Goal: Obtain resource: Obtain resource

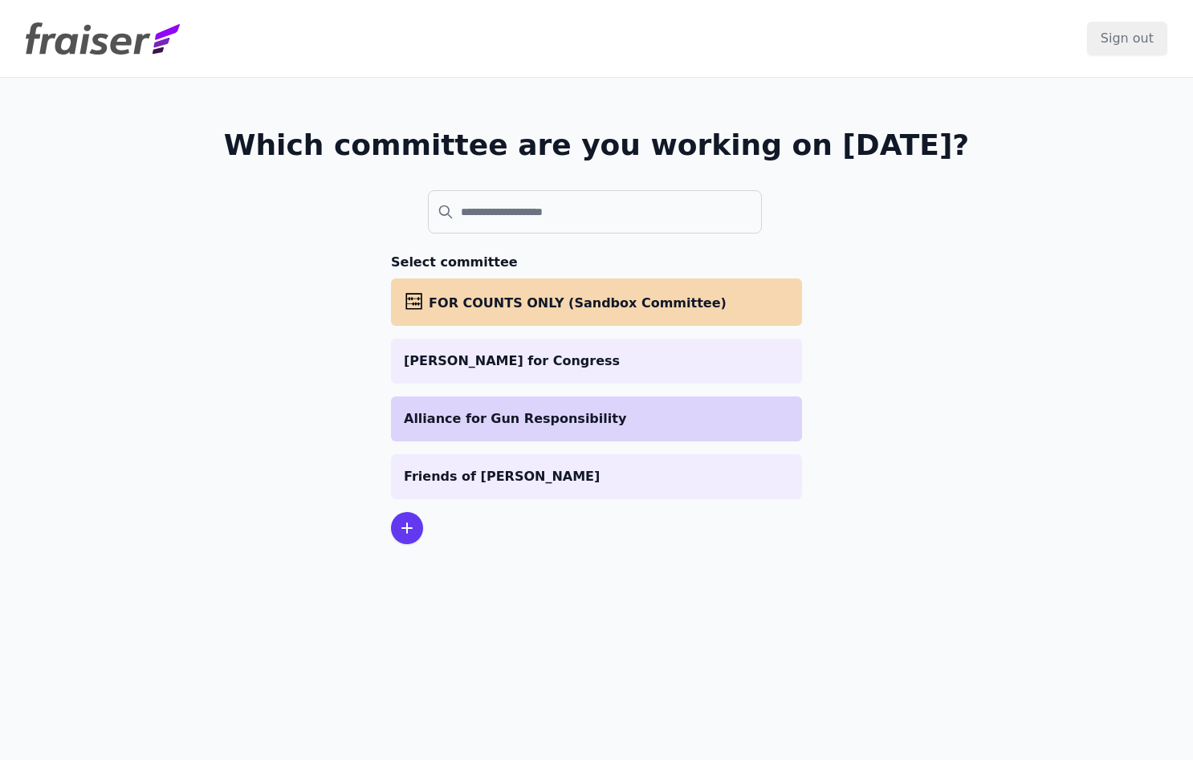
click at [544, 426] on p "Alliance for Gun Responsibility" at bounding box center [596, 418] width 385 height 19
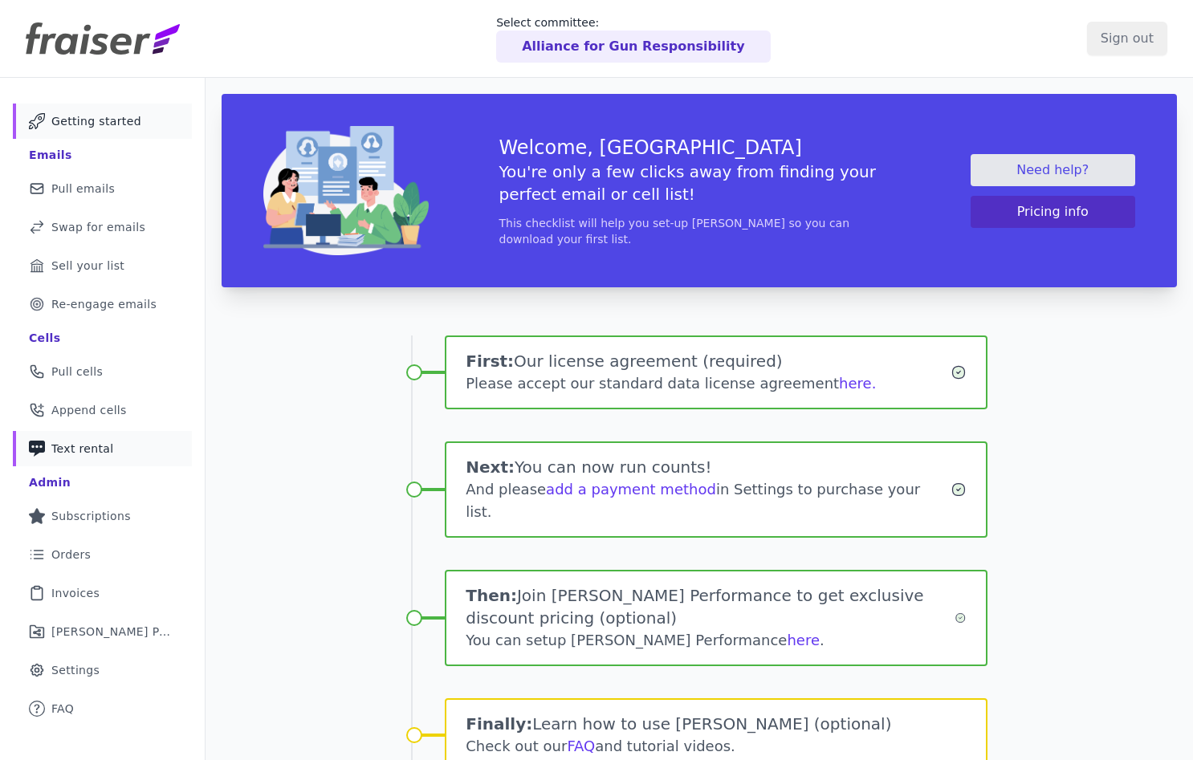
click at [99, 462] on link "Phone Icon with a plus sign Outline of a phone with a plus sign Text rental" at bounding box center [102, 448] width 179 height 35
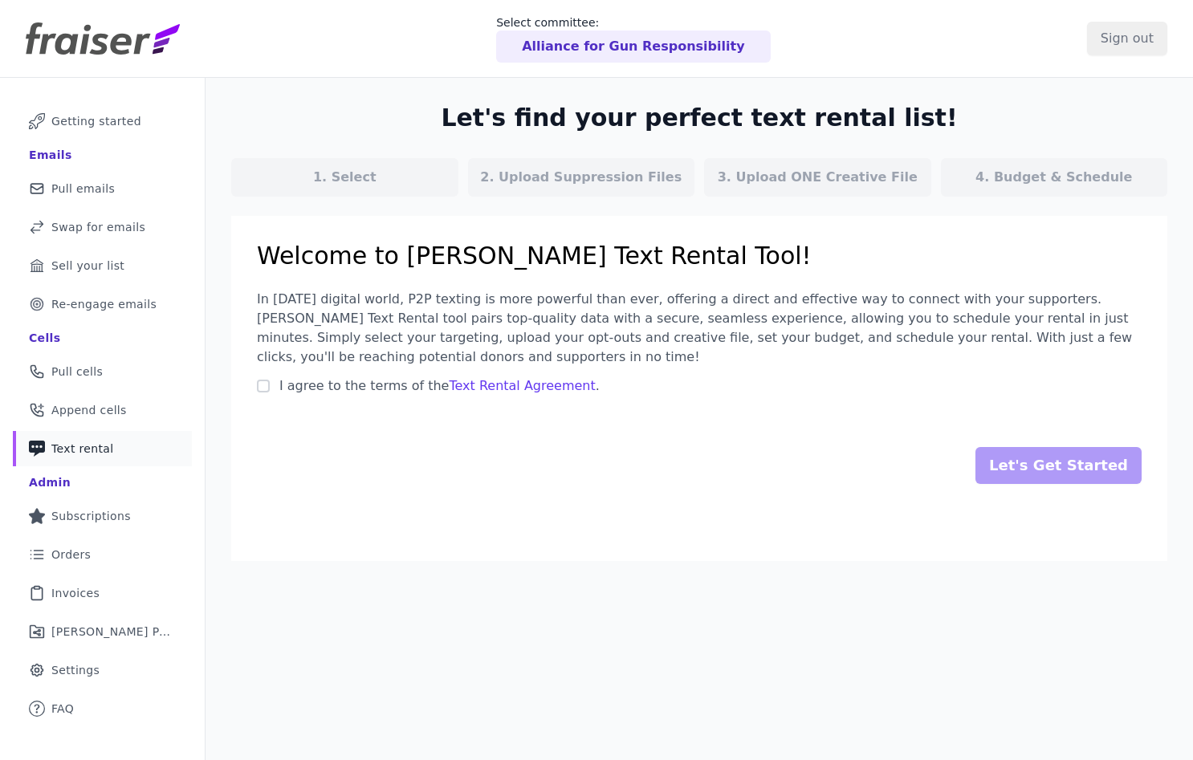
click at [347, 387] on span "I agree to the terms of the Text Rental Agreement ." at bounding box center [439, 385] width 320 height 15
click at [270, 387] on input "I agree to the terms of the Text Rental Agreement ." at bounding box center [263, 386] width 13 height 13
checkbox input "true"
click at [1026, 465] on input "Let's Get Started" at bounding box center [1058, 465] width 166 height 37
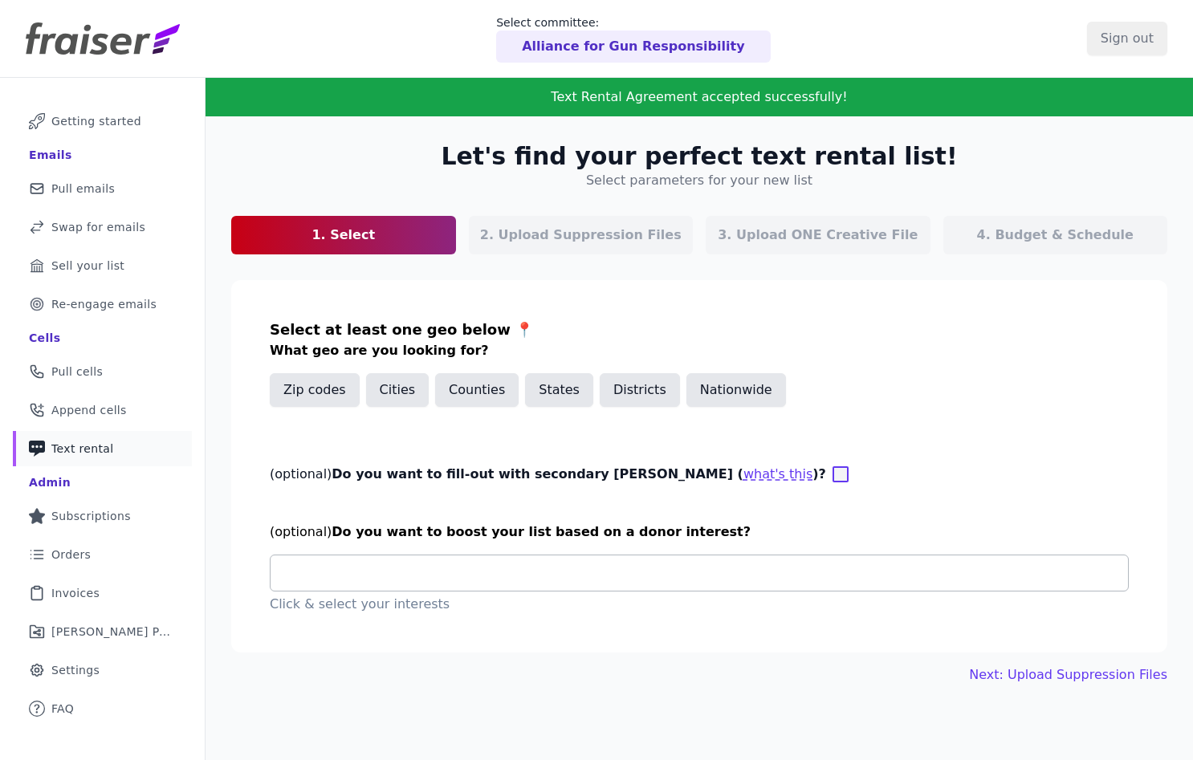
click at [818, 570] on input "text" at bounding box center [705, 572] width 844 height 19
click at [664, 49] on p "Alliance for Gun Responsibility" at bounding box center [633, 46] width 222 height 19
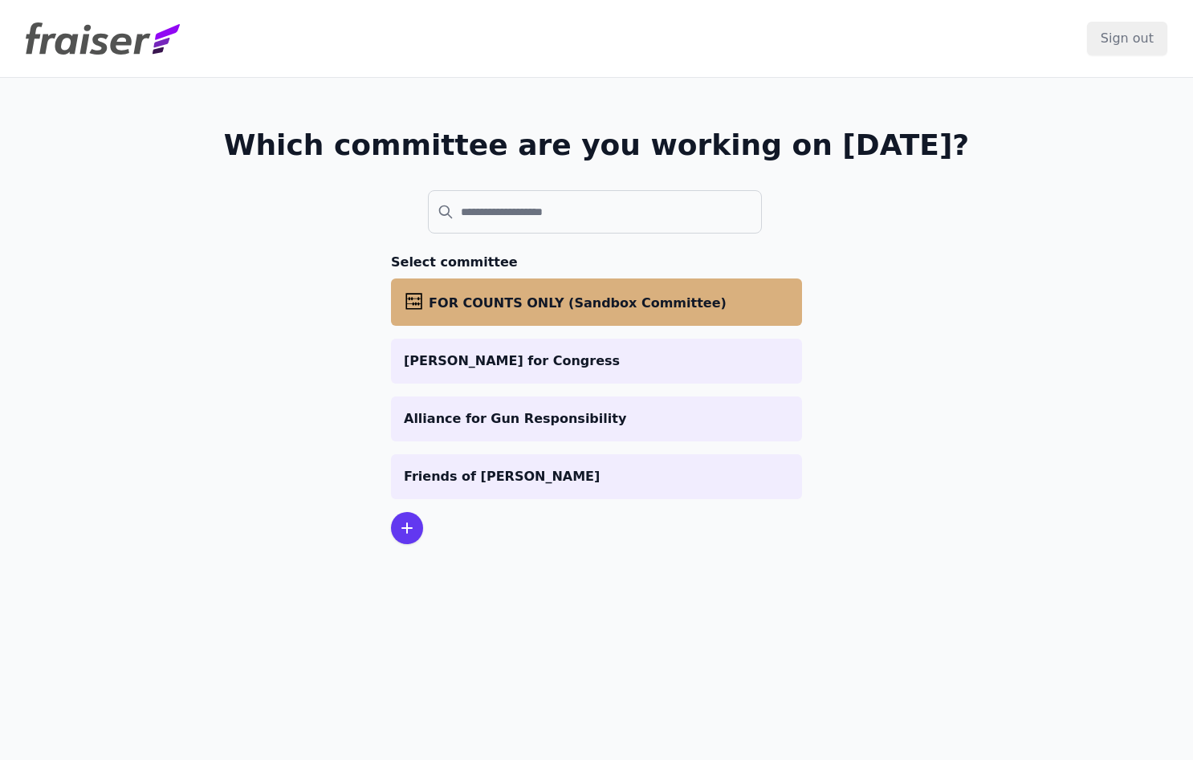
click at [522, 306] on span "FOR COUNTS ONLY (Sandbox Committee)" at bounding box center [578, 302] width 298 height 15
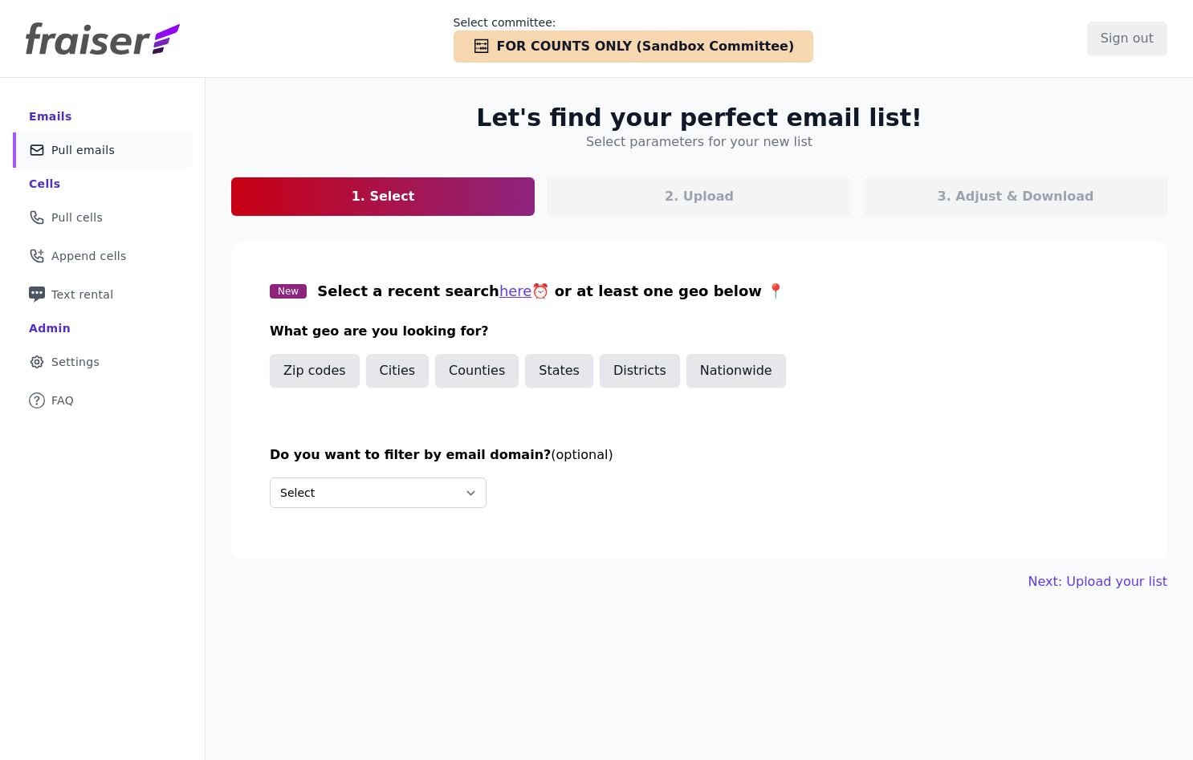
click at [579, 388] on div "States" at bounding box center [559, 374] width 68 height 40
click at [564, 376] on button "States" at bounding box center [559, 371] width 68 height 34
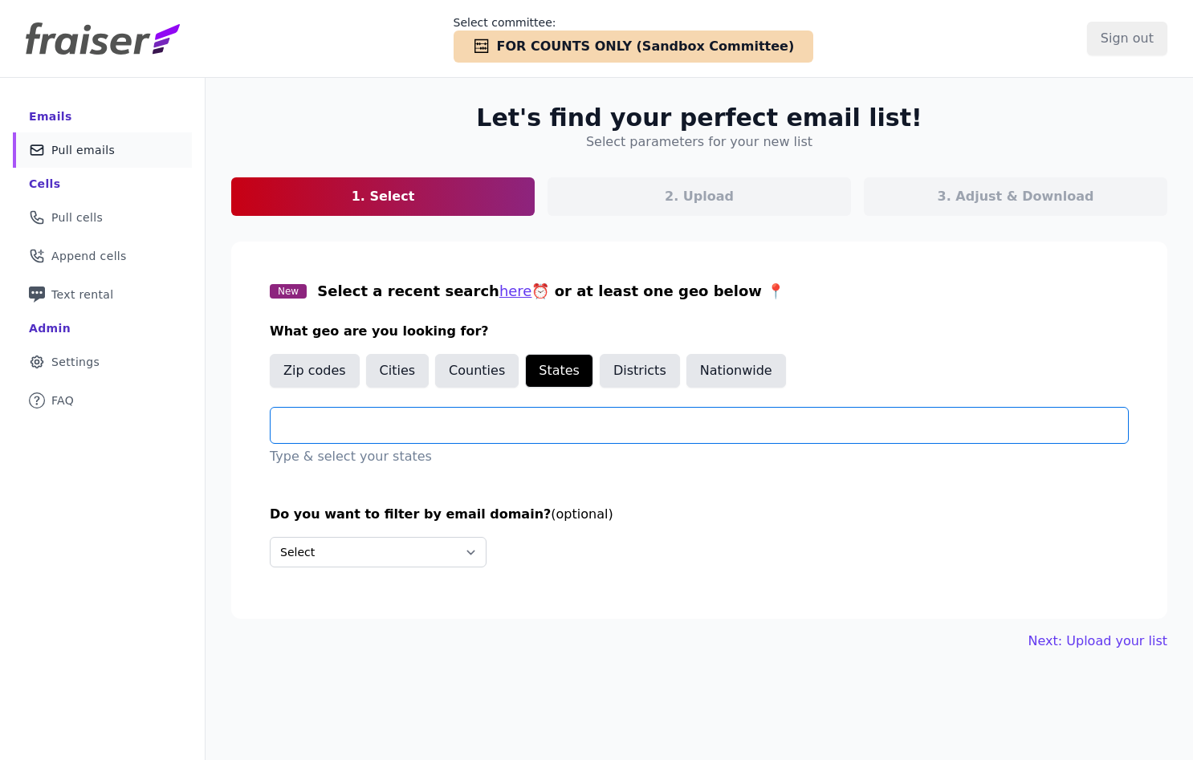
click at [539, 431] on input "text" at bounding box center [705, 425] width 844 height 19
type input "**"
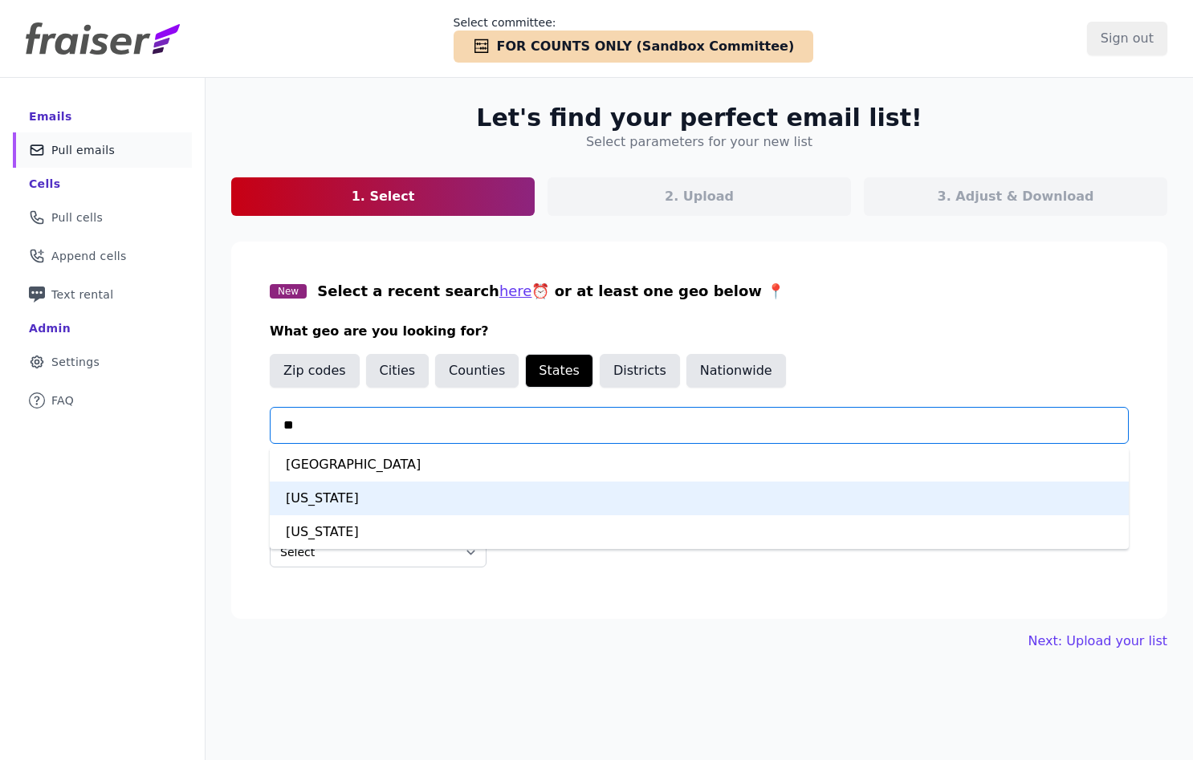
click at [438, 504] on div "Virginia" at bounding box center [699, 499] width 859 height 34
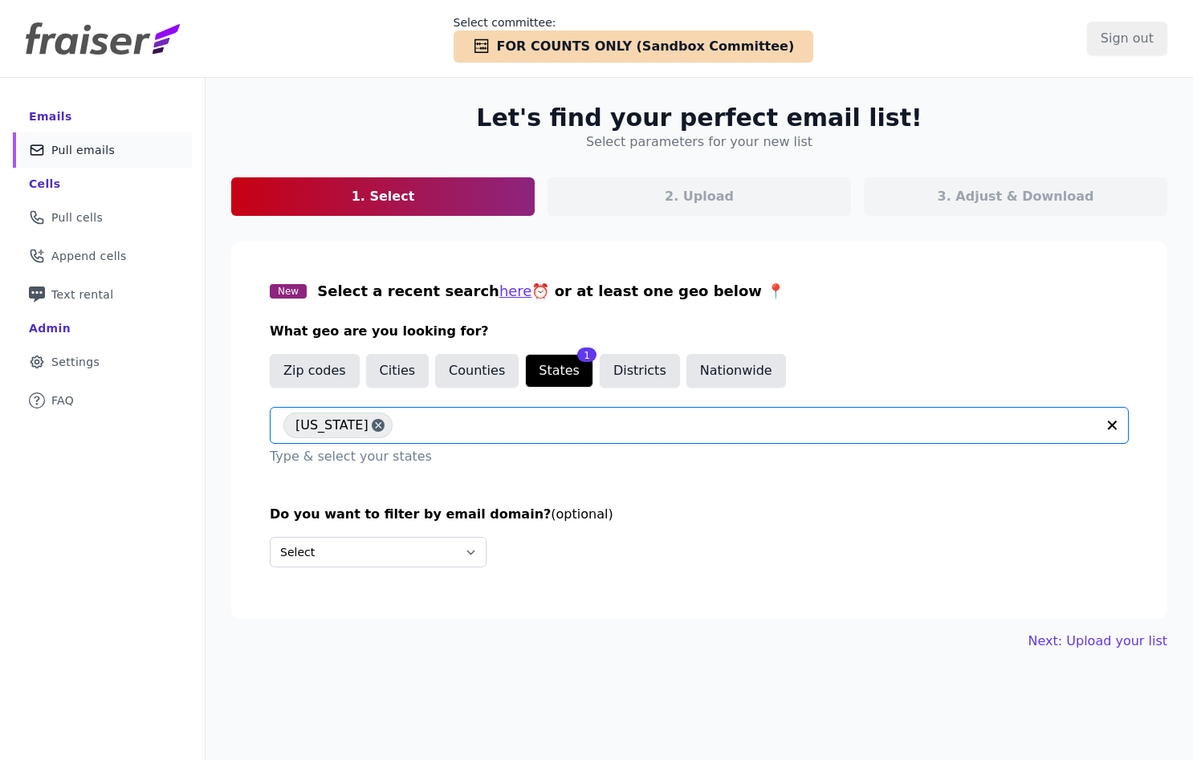
click at [433, 568] on div "Do you want to filter by email domain? (optional) Select Include only these dom…" at bounding box center [699, 542] width 859 height 75
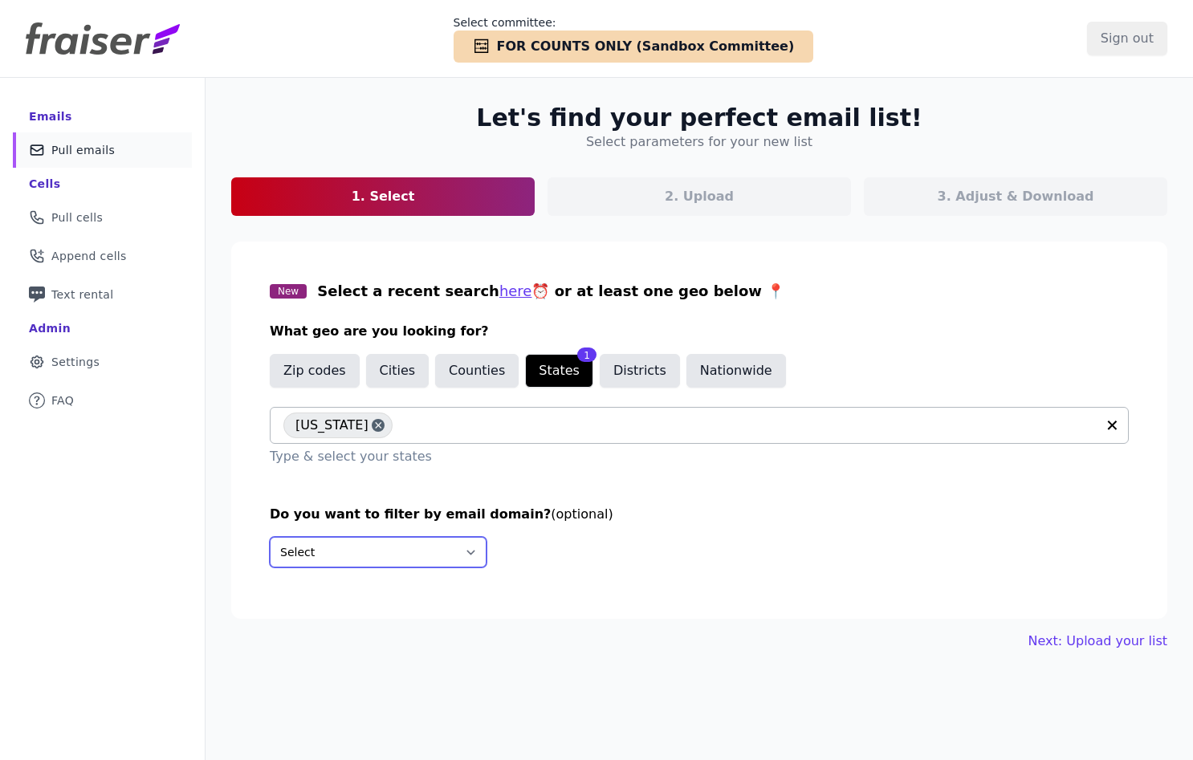
click at [430, 561] on select "Select Include only these domains Include none of these domains" at bounding box center [378, 552] width 217 height 30
select select "Exclude"
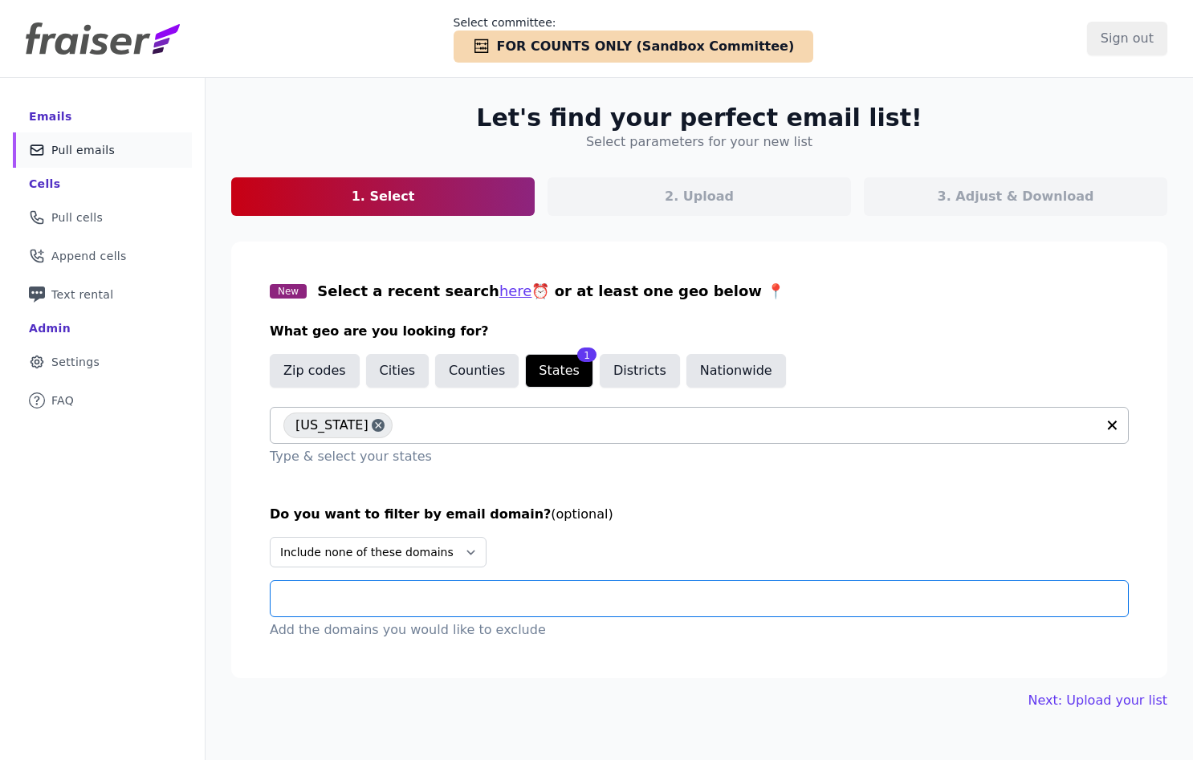
click at [436, 594] on input "text" at bounding box center [705, 598] width 844 height 19
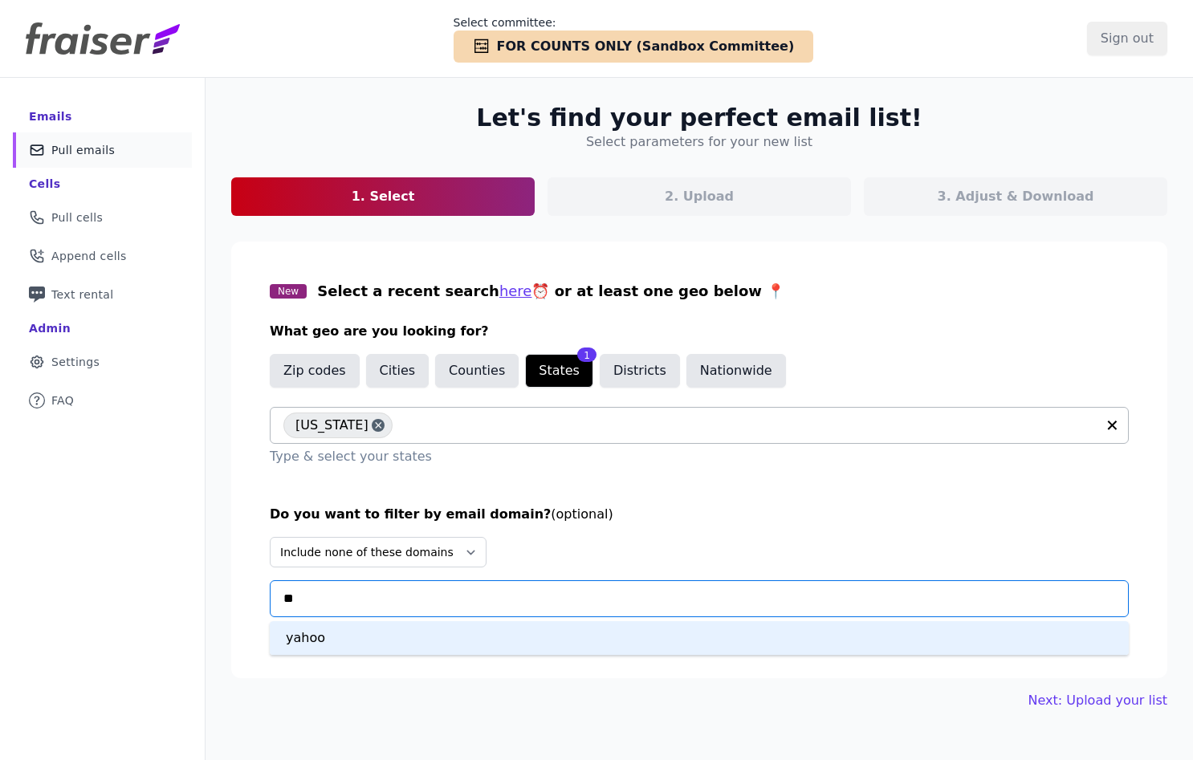
type input "***"
click at [434, 647] on div "yahoo" at bounding box center [699, 638] width 859 height 34
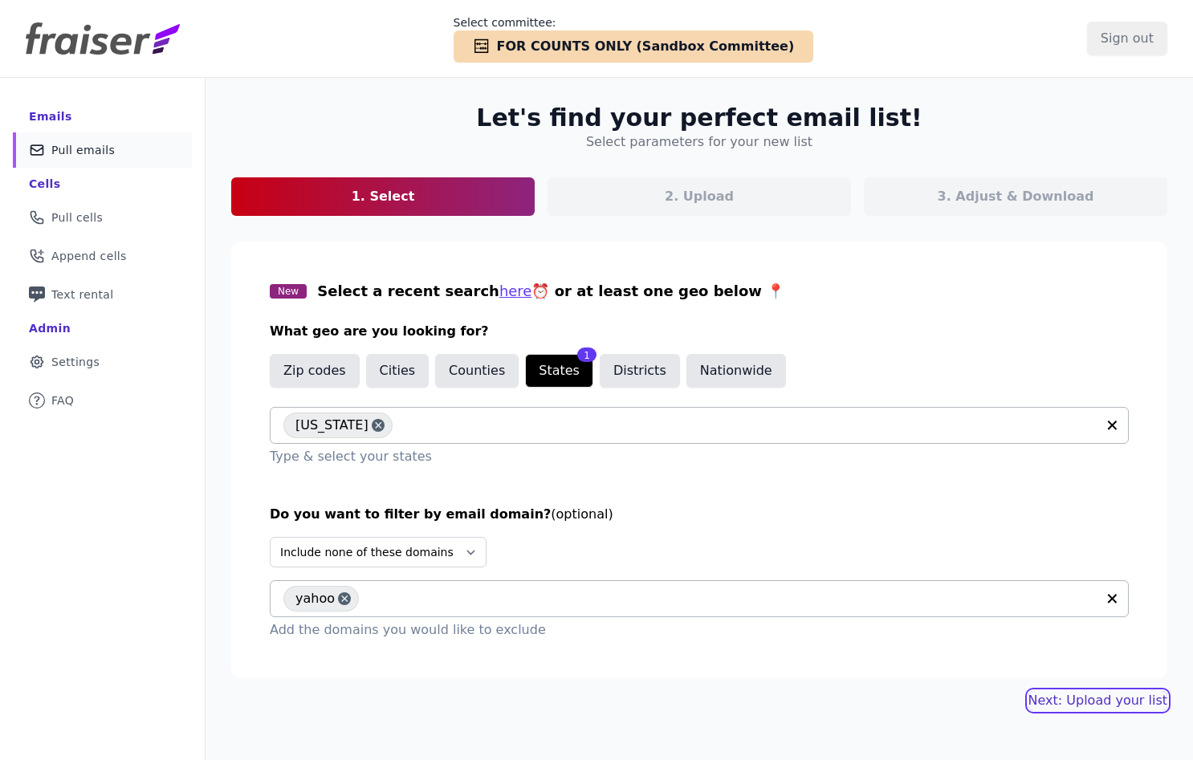
click at [1057, 702] on link "Next: Upload your list" at bounding box center [1097, 700] width 139 height 19
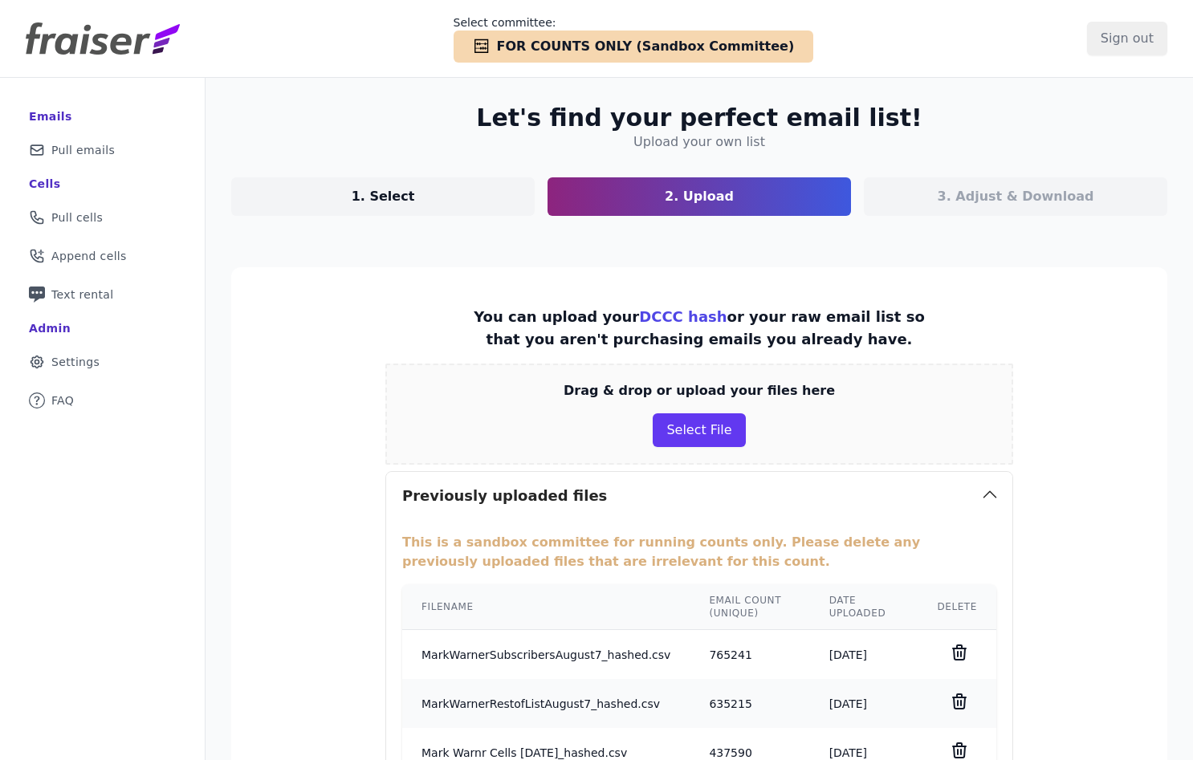
scroll to position [217, 0]
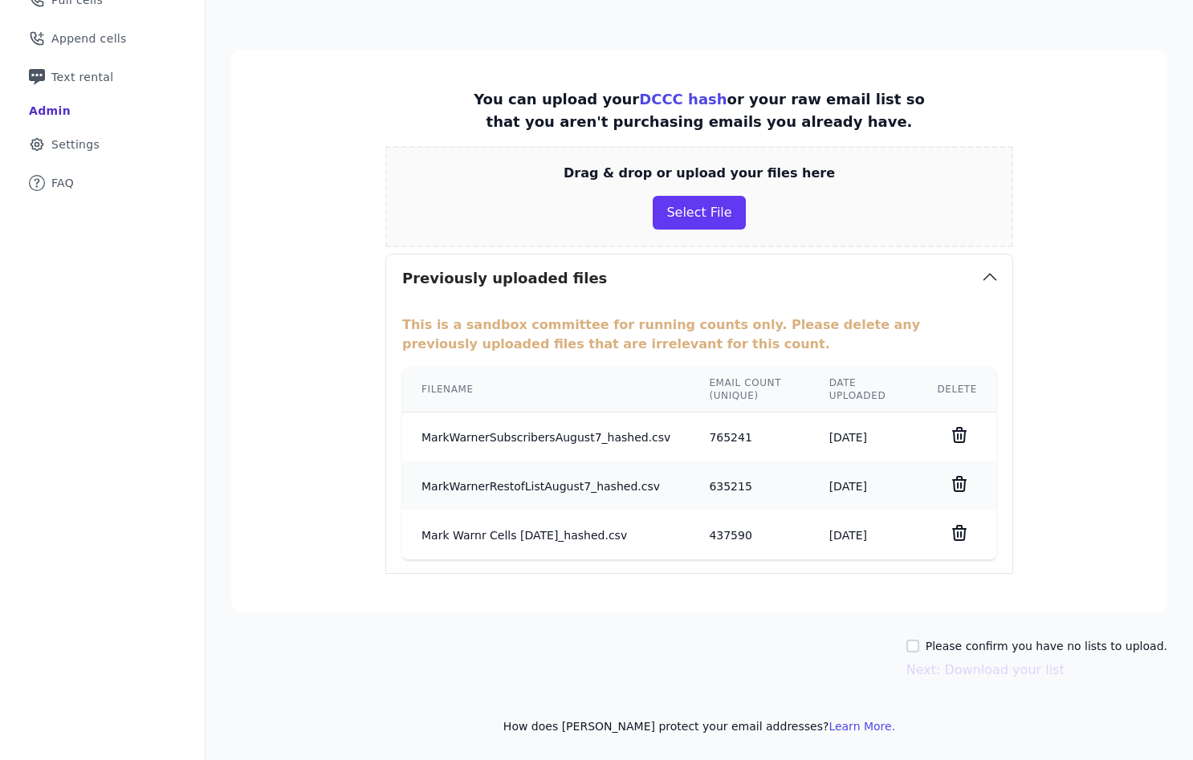
click at [968, 652] on label "Please confirm you have no lists to upload." at bounding box center [1046, 646] width 242 height 16
click at [919, 652] on input "Please confirm you have no lists to upload." at bounding box center [912, 646] width 13 height 13
checkbox input "true"
click at [957, 672] on button "Next: Download your list" at bounding box center [985, 670] width 158 height 19
